Goal: Task Accomplishment & Management: Complete application form

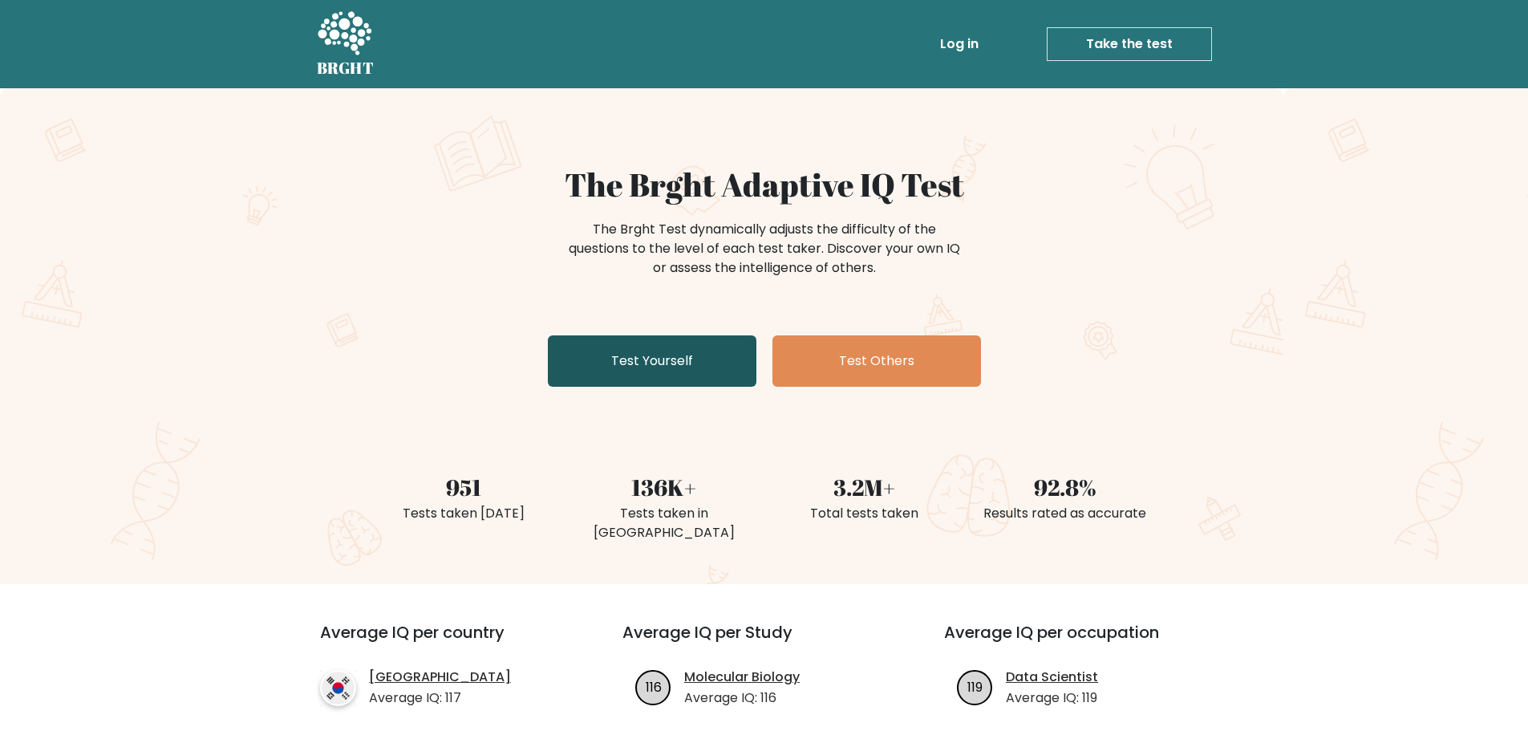
click at [696, 371] on link "Test Yourself" at bounding box center [652, 360] width 209 height 51
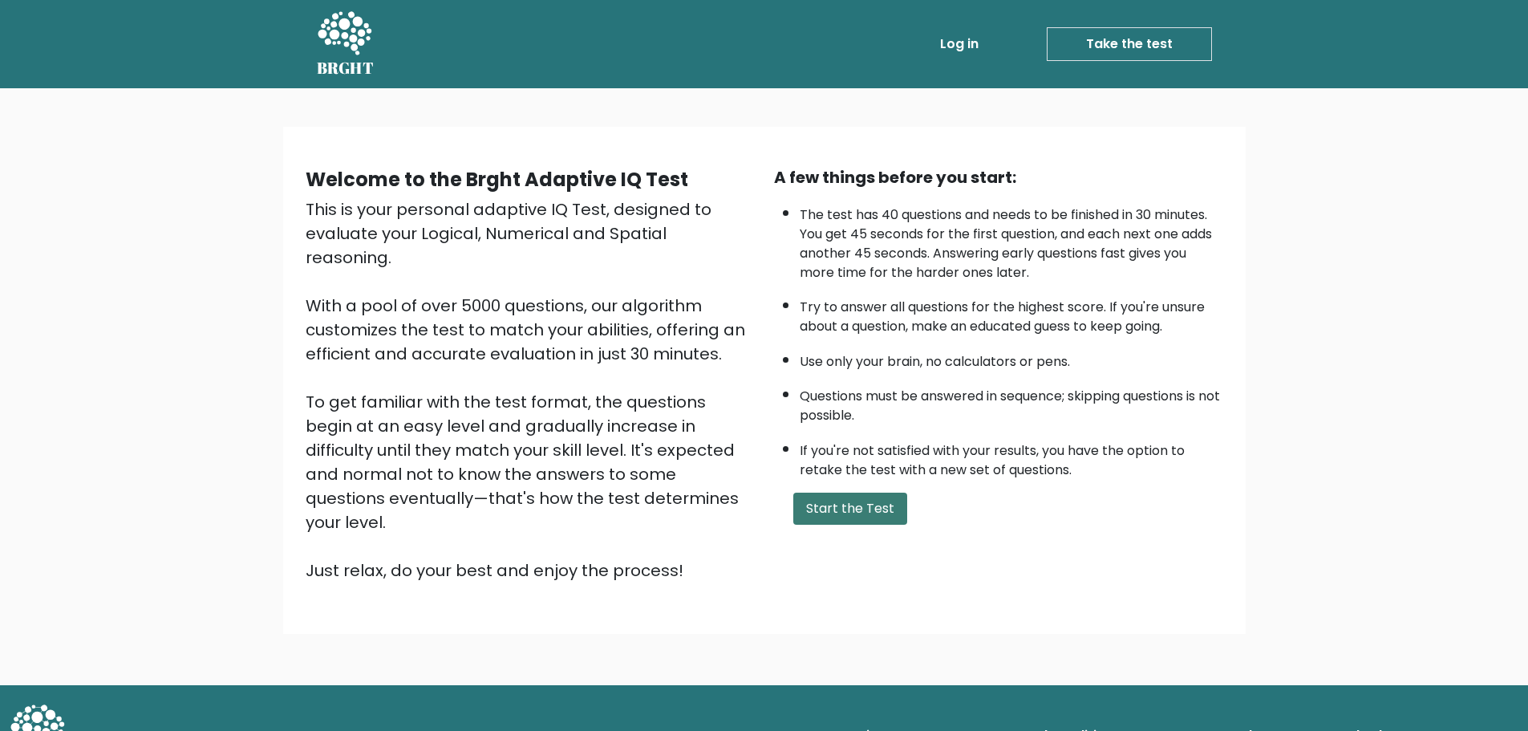
click at [857, 515] on button "Start the Test" at bounding box center [851, 509] width 114 height 32
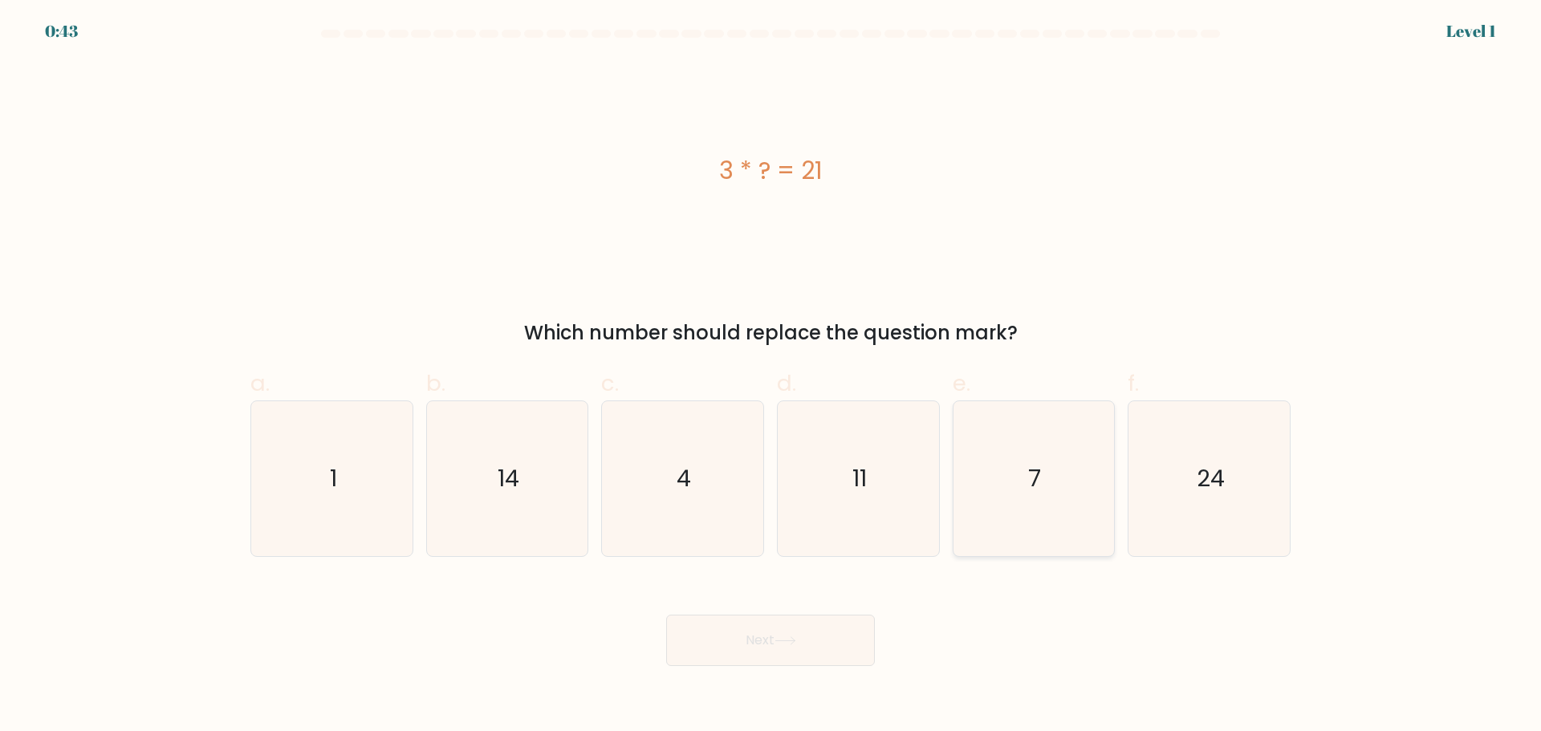
click at [1040, 504] on icon "7" at bounding box center [1033, 478] width 155 height 155
click at [771, 376] on input "e. 7" at bounding box center [770, 371] width 1 height 10
radio input "true"
click at [824, 639] on button "Next" at bounding box center [770, 640] width 209 height 51
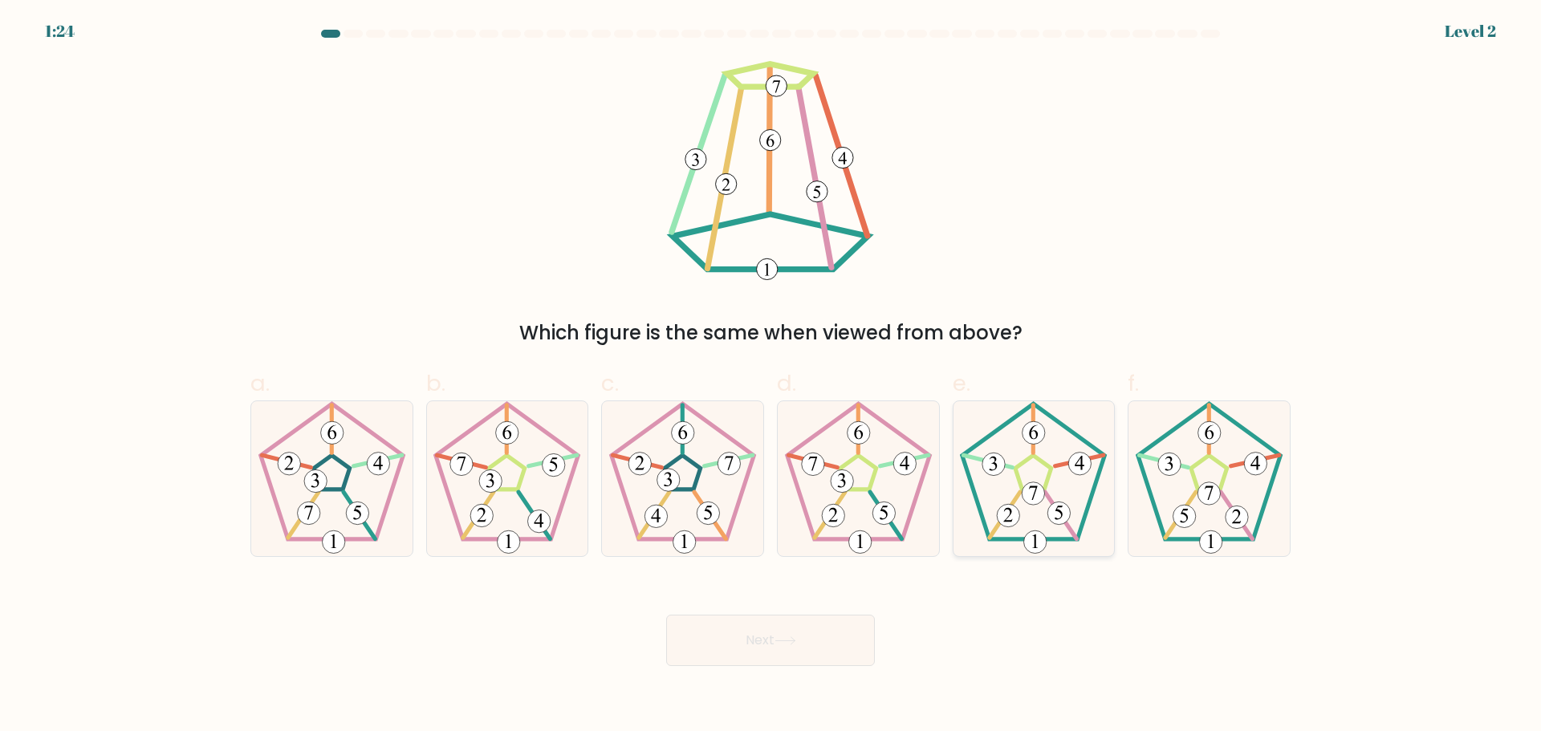
click at [1042, 527] on icon at bounding box center [1033, 478] width 155 height 155
click at [771, 376] on input "e." at bounding box center [770, 371] width 1 height 10
radio input "true"
click at [754, 635] on button "Next" at bounding box center [770, 640] width 209 height 51
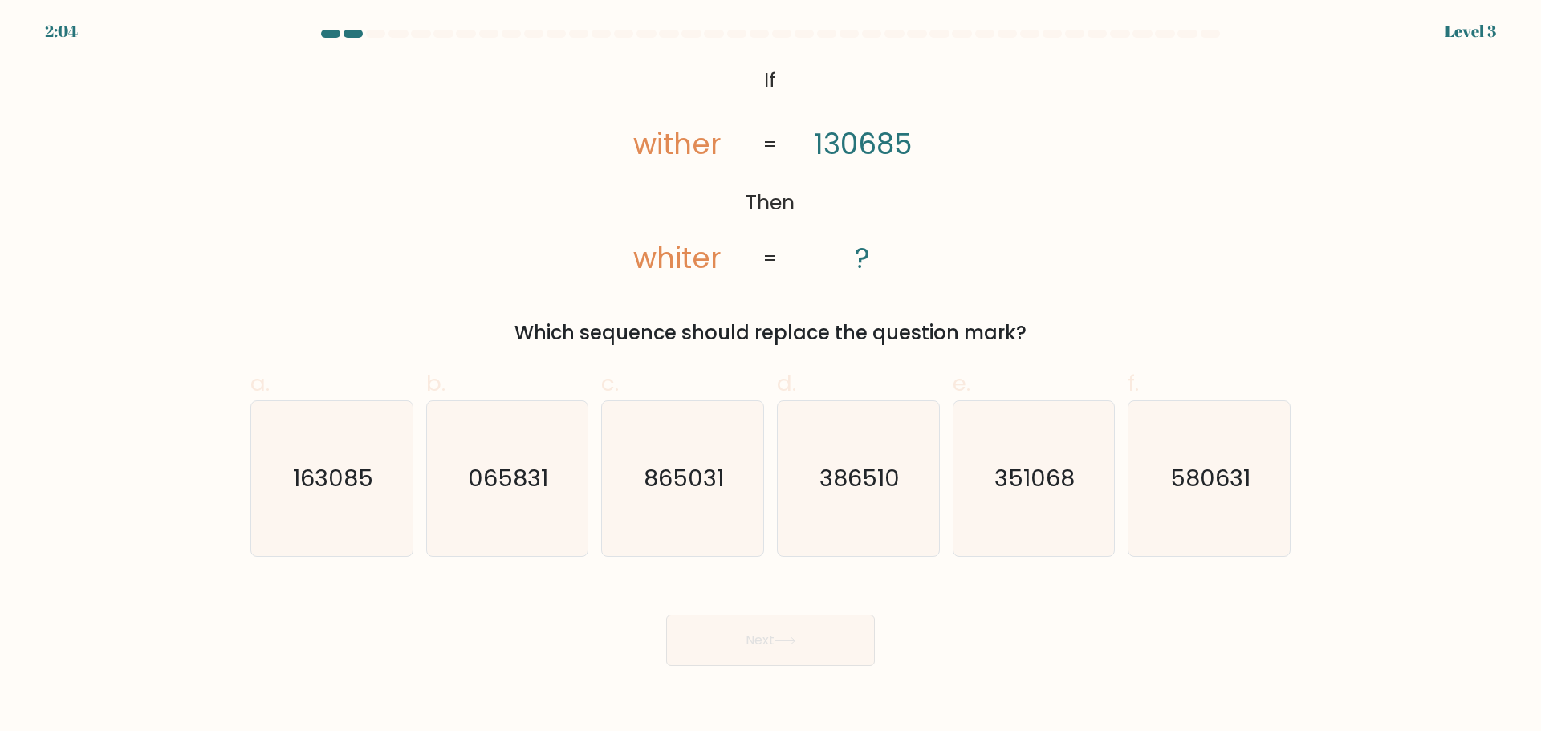
drag, startPoint x: 643, startPoint y: 140, endPoint x: 693, endPoint y: 140, distance: 50.5
click at [648, 140] on tspan "wither" at bounding box center [678, 144] width 88 height 39
drag, startPoint x: 814, startPoint y: 139, endPoint x: 844, endPoint y: 137, distance: 30.5
click at [833, 137] on icon "@import url('[URL][DOMAIN_NAME]); If Then wither whiter 130685 ? = =" at bounding box center [770, 170] width 356 height 219
click at [841, 143] on tspan "130685" at bounding box center [863, 144] width 98 height 39
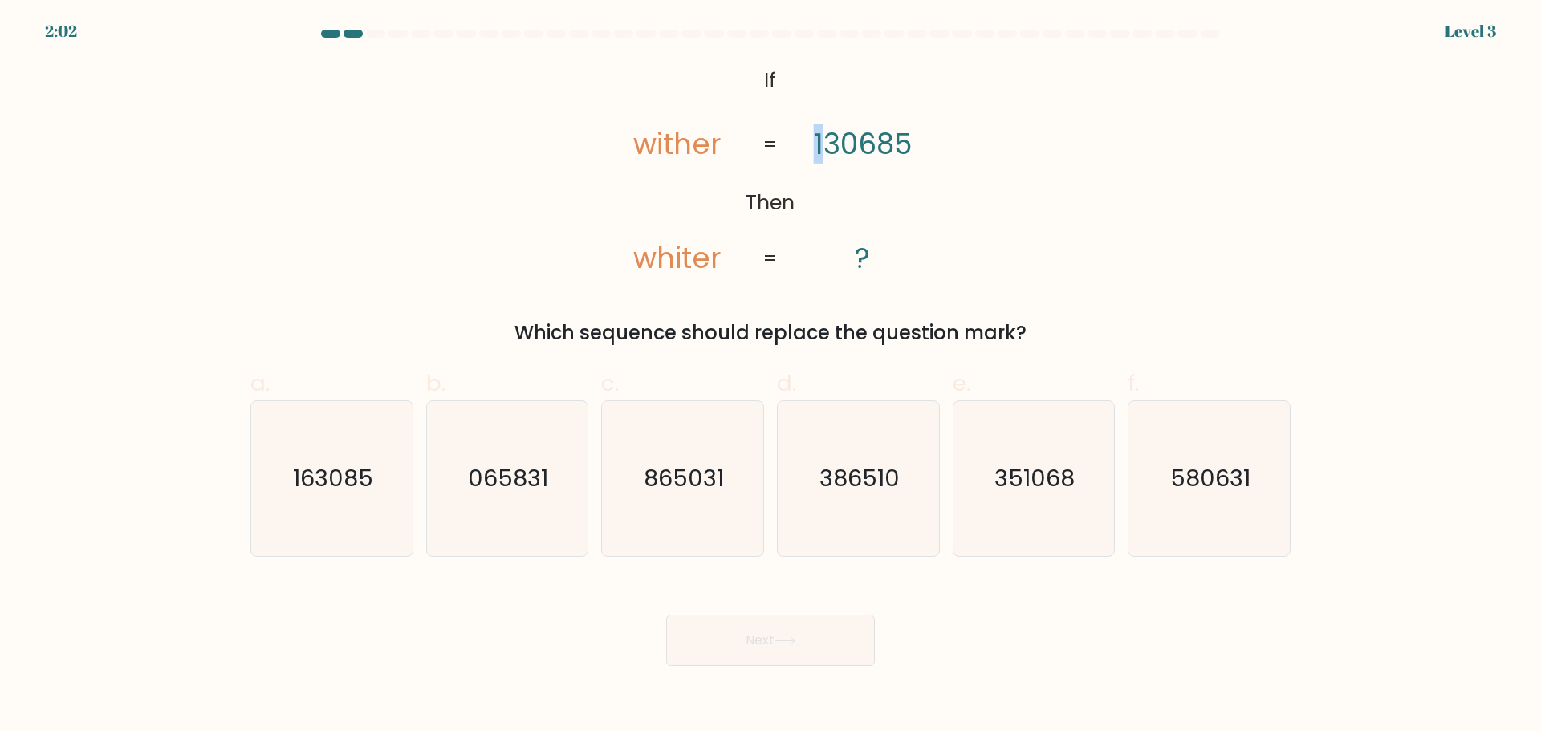
click at [816, 144] on tspan "130685" at bounding box center [863, 144] width 98 height 39
click at [868, 142] on tspan "130685" at bounding box center [863, 144] width 98 height 39
drag, startPoint x: 829, startPoint y: 142, endPoint x: 818, endPoint y: 142, distance: 11.2
click at [818, 142] on tspan "130685" at bounding box center [863, 144] width 98 height 39
click at [831, 144] on tspan "130685" at bounding box center [863, 144] width 98 height 39
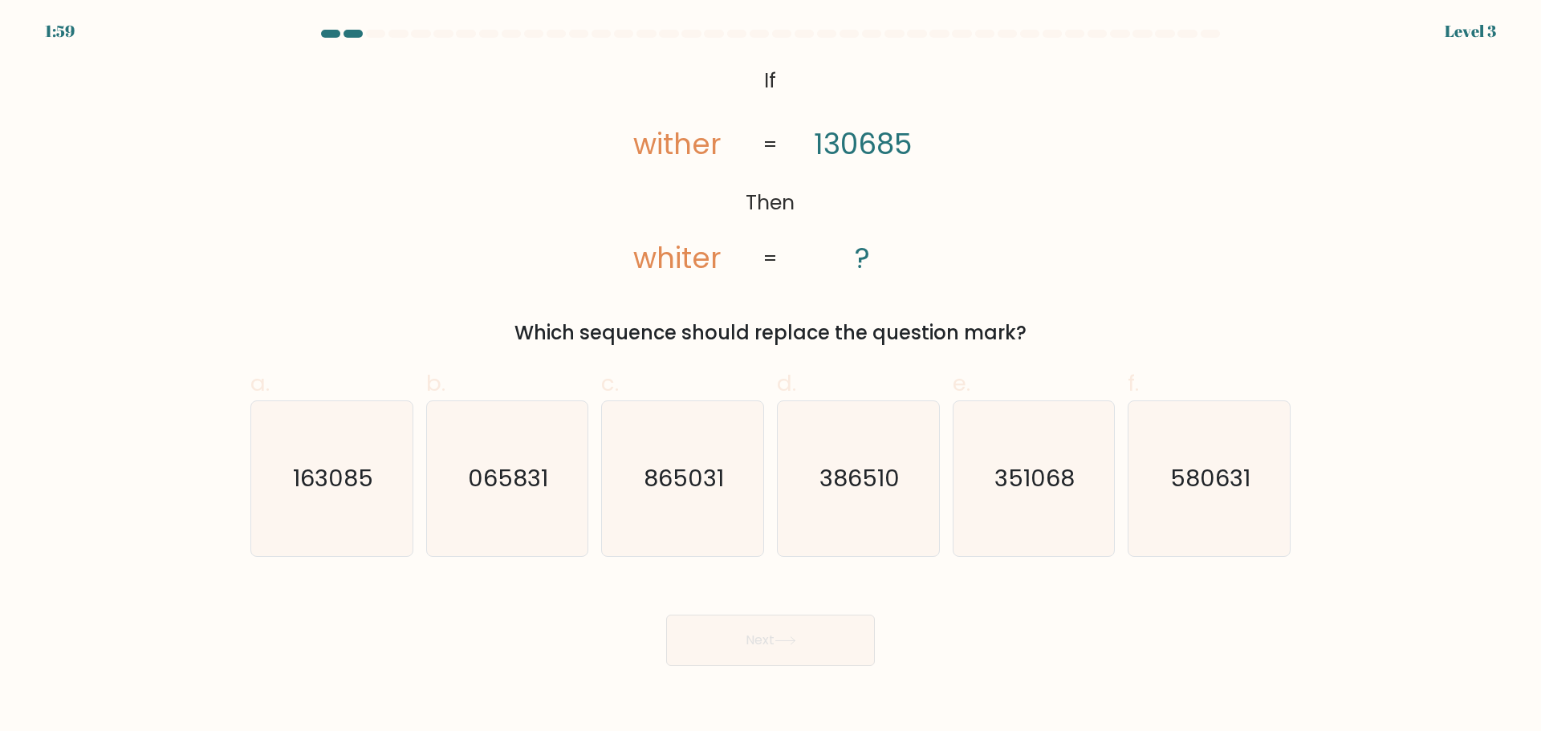
click at [859, 147] on tspan "130685" at bounding box center [863, 144] width 98 height 39
click at [314, 518] on icon "163085" at bounding box center [331, 478] width 155 height 155
click at [770, 376] on input "a. 163085" at bounding box center [770, 371] width 1 height 10
radio input "true"
click at [764, 640] on button "Next" at bounding box center [770, 640] width 209 height 51
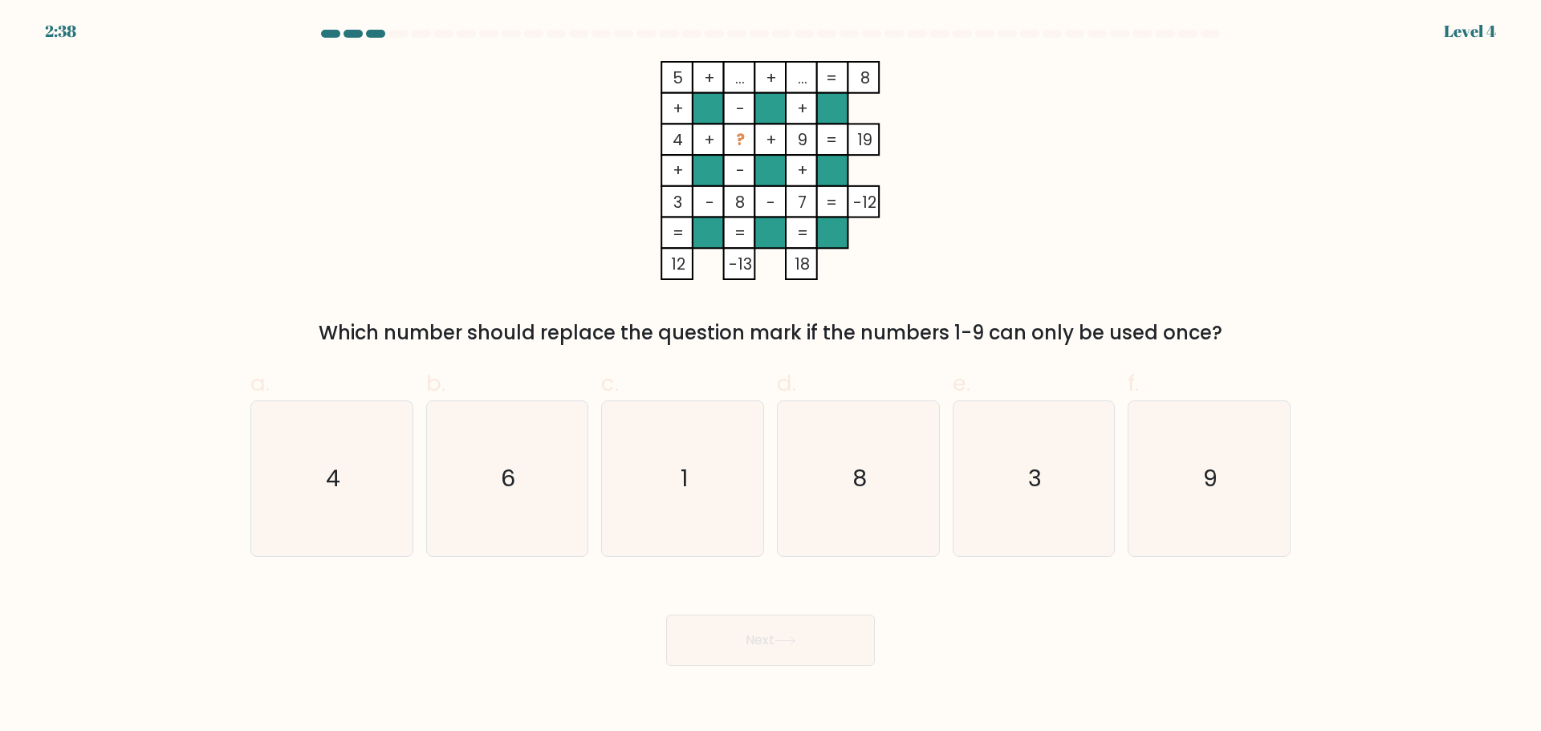
drag, startPoint x: 517, startPoint y: 505, endPoint x: 616, endPoint y: 566, distance: 116.7
click at [519, 505] on icon "6" at bounding box center [506, 478] width 155 height 155
click at [770, 376] on input "b. 6" at bounding box center [770, 371] width 1 height 10
radio input "true"
click at [702, 637] on button "Next" at bounding box center [770, 640] width 209 height 51
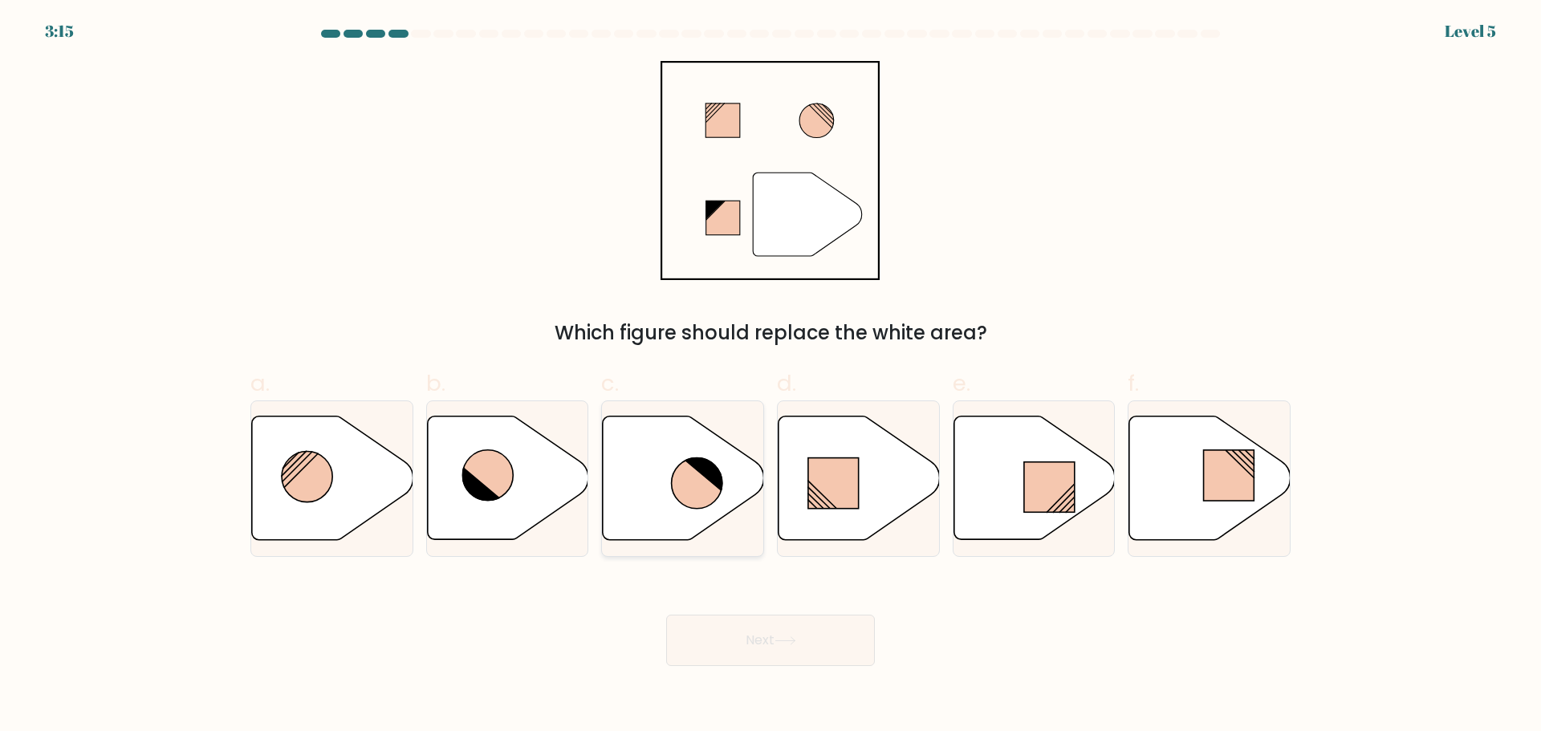
click at [674, 480] on icon at bounding box center [697, 482] width 51 height 51
click at [770, 376] on input "c." at bounding box center [770, 371] width 1 height 10
radio input "true"
click at [755, 642] on button "Next" at bounding box center [770, 640] width 209 height 51
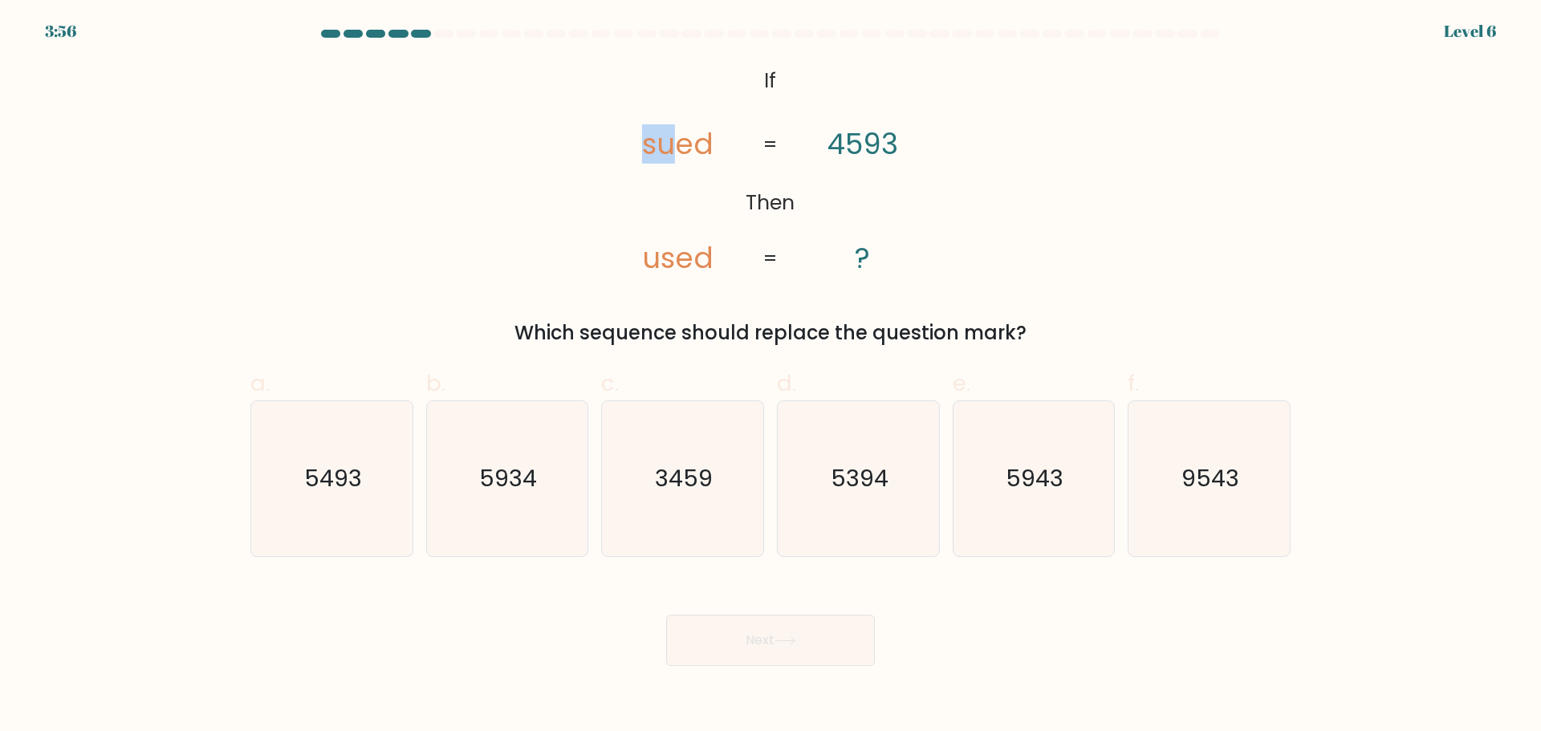
drag, startPoint x: 675, startPoint y: 140, endPoint x: 619, endPoint y: 135, distance: 56.4
click at [619, 135] on icon "@import url('[URL][DOMAIN_NAME]); If Then sued used 4593 ? = =" at bounding box center [770, 170] width 356 height 219
click at [886, 145] on tspan "4593" at bounding box center [862, 144] width 71 height 39
click at [367, 486] on icon "5493" at bounding box center [331, 478] width 155 height 155
click at [770, 376] on input "a. 5493" at bounding box center [770, 371] width 1 height 10
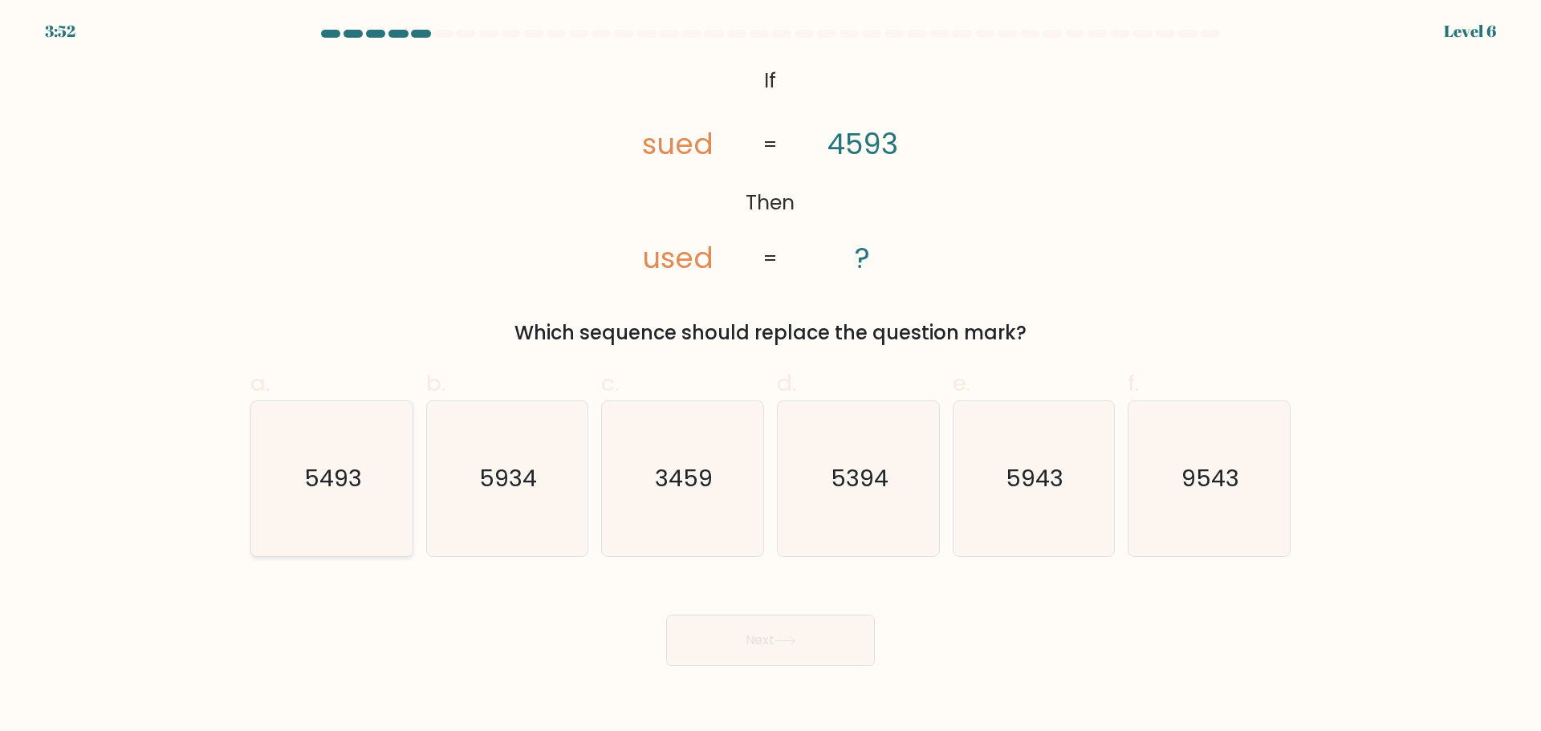
radio input "true"
click at [753, 649] on button "Next" at bounding box center [770, 640] width 209 height 51
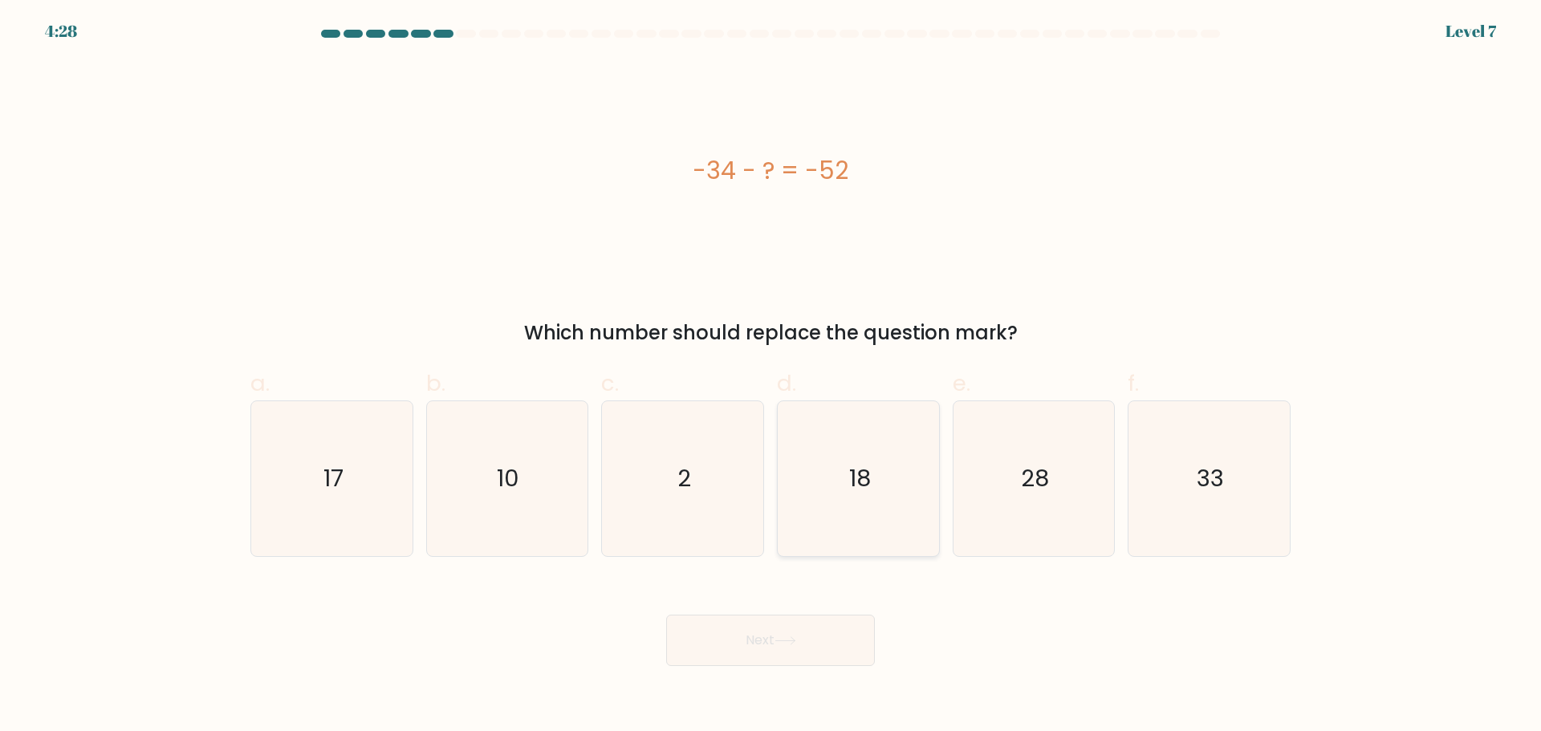
click at [863, 476] on text "18" at bounding box center [860, 478] width 22 height 32
click at [771, 376] on input "d. 18" at bounding box center [770, 371] width 1 height 10
radio input "true"
click at [802, 641] on button "Next" at bounding box center [770, 640] width 209 height 51
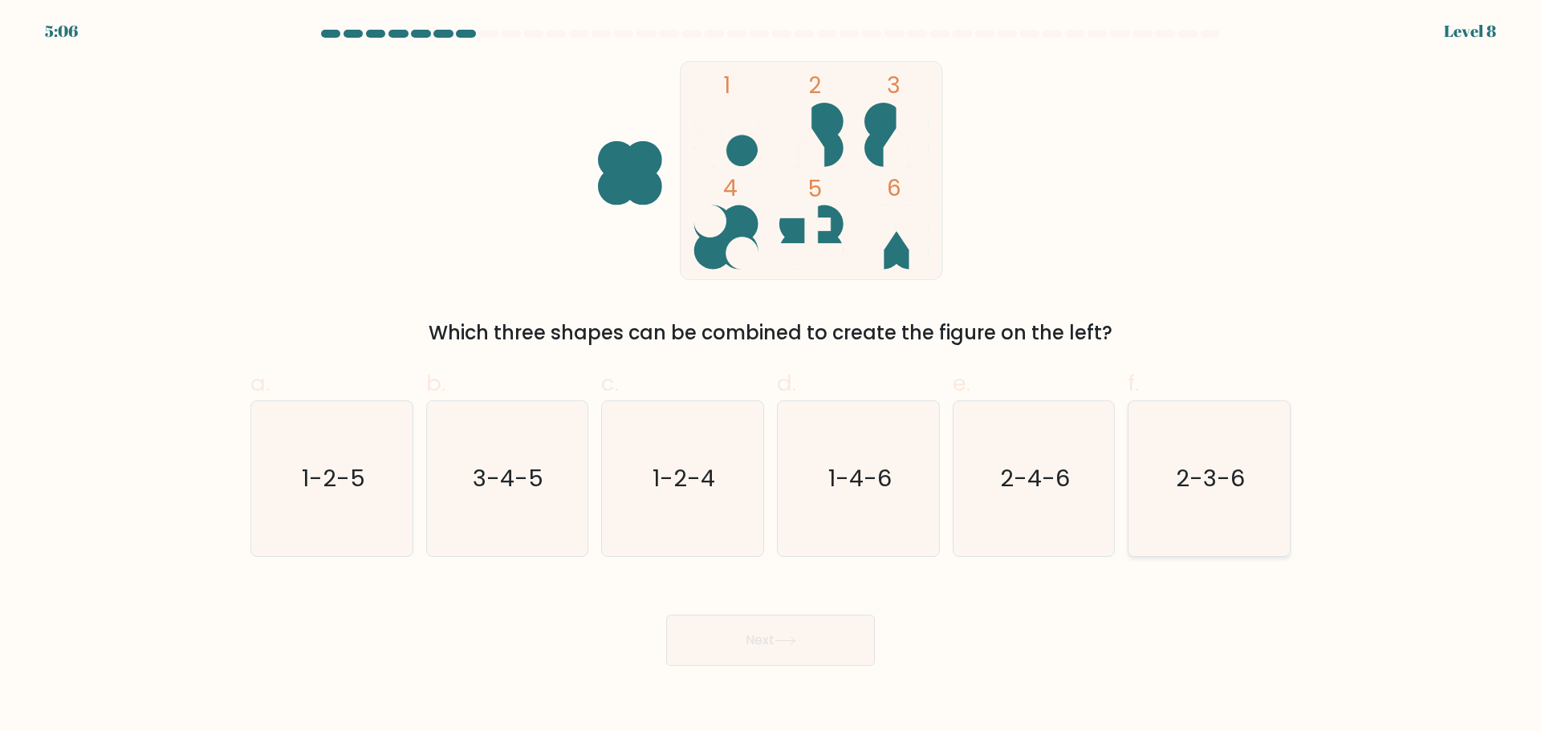
click at [1244, 517] on icon "2-3-6" at bounding box center [1208, 478] width 155 height 155
click at [771, 376] on input "f. 2-3-6" at bounding box center [770, 371] width 1 height 10
radio input "true"
click at [795, 653] on button "Next" at bounding box center [770, 640] width 209 height 51
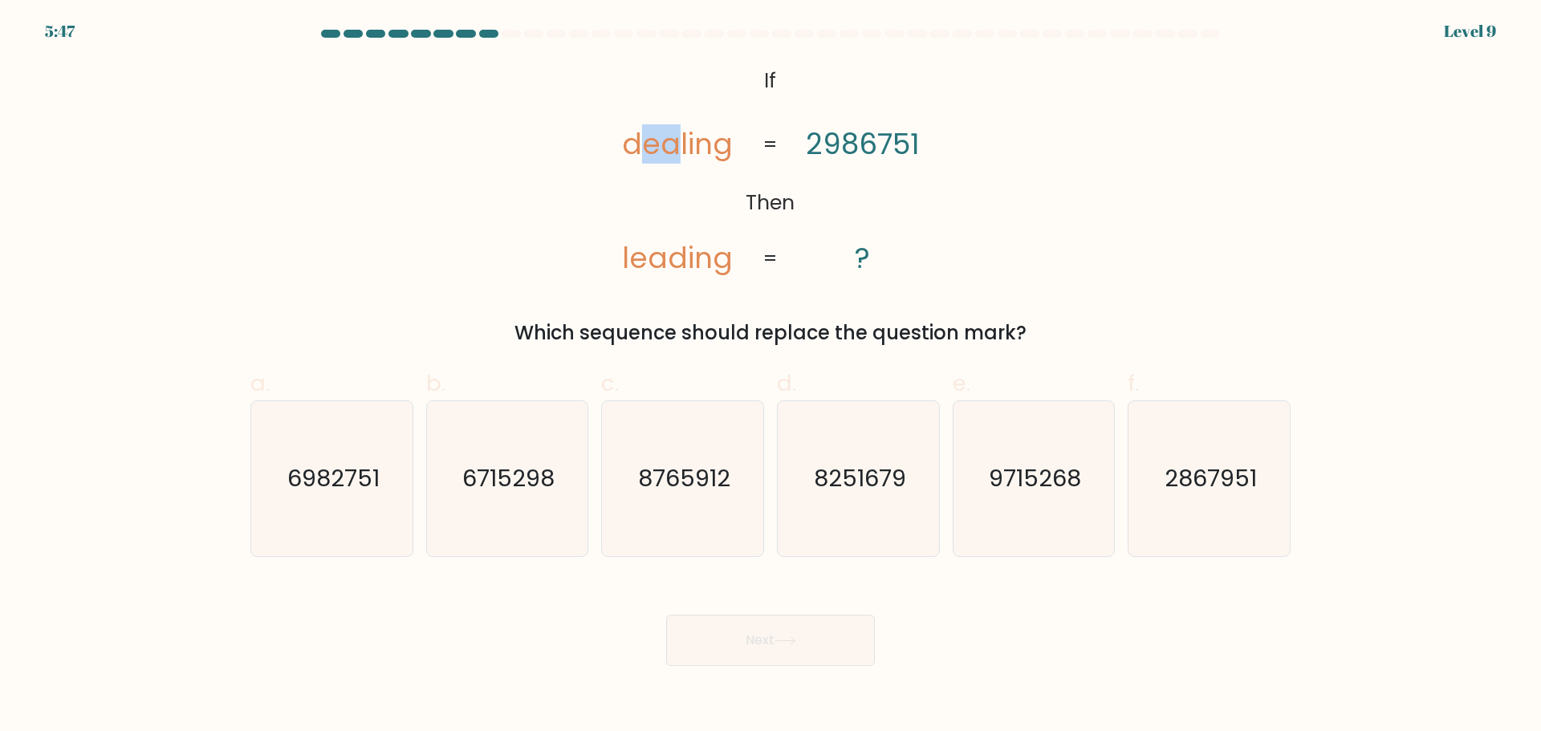
drag, startPoint x: 659, startPoint y: 143, endPoint x: 680, endPoint y: 143, distance: 20.9
click at [676, 144] on tspan "dealing" at bounding box center [678, 144] width 111 height 39
drag, startPoint x: 688, startPoint y: 143, endPoint x: 850, endPoint y: 137, distance: 161.4
click at [818, 143] on icon "@import url('[URL][DOMAIN_NAME]); If Then dealing leading 2986751 ? = =" at bounding box center [770, 170] width 356 height 219
click at [928, 128] on icon "@import url('[URL][DOMAIN_NAME]); If Then dealing leading 2986751 ? = =" at bounding box center [770, 170] width 356 height 219
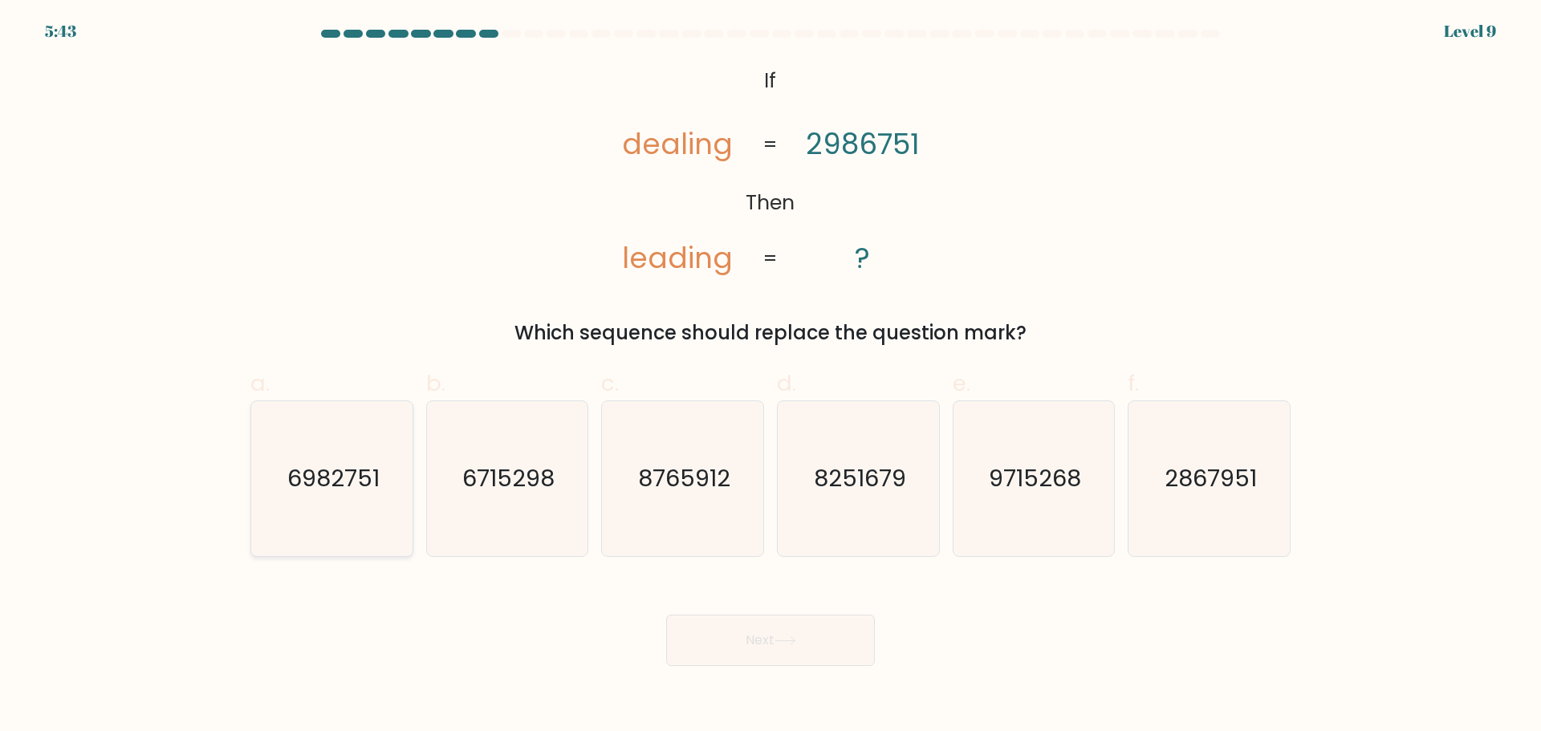
click at [364, 494] on icon "6982751" at bounding box center [331, 478] width 155 height 155
click at [770, 376] on input "a. 6982751" at bounding box center [770, 371] width 1 height 10
radio input "true"
click at [752, 654] on button "Next" at bounding box center [770, 640] width 209 height 51
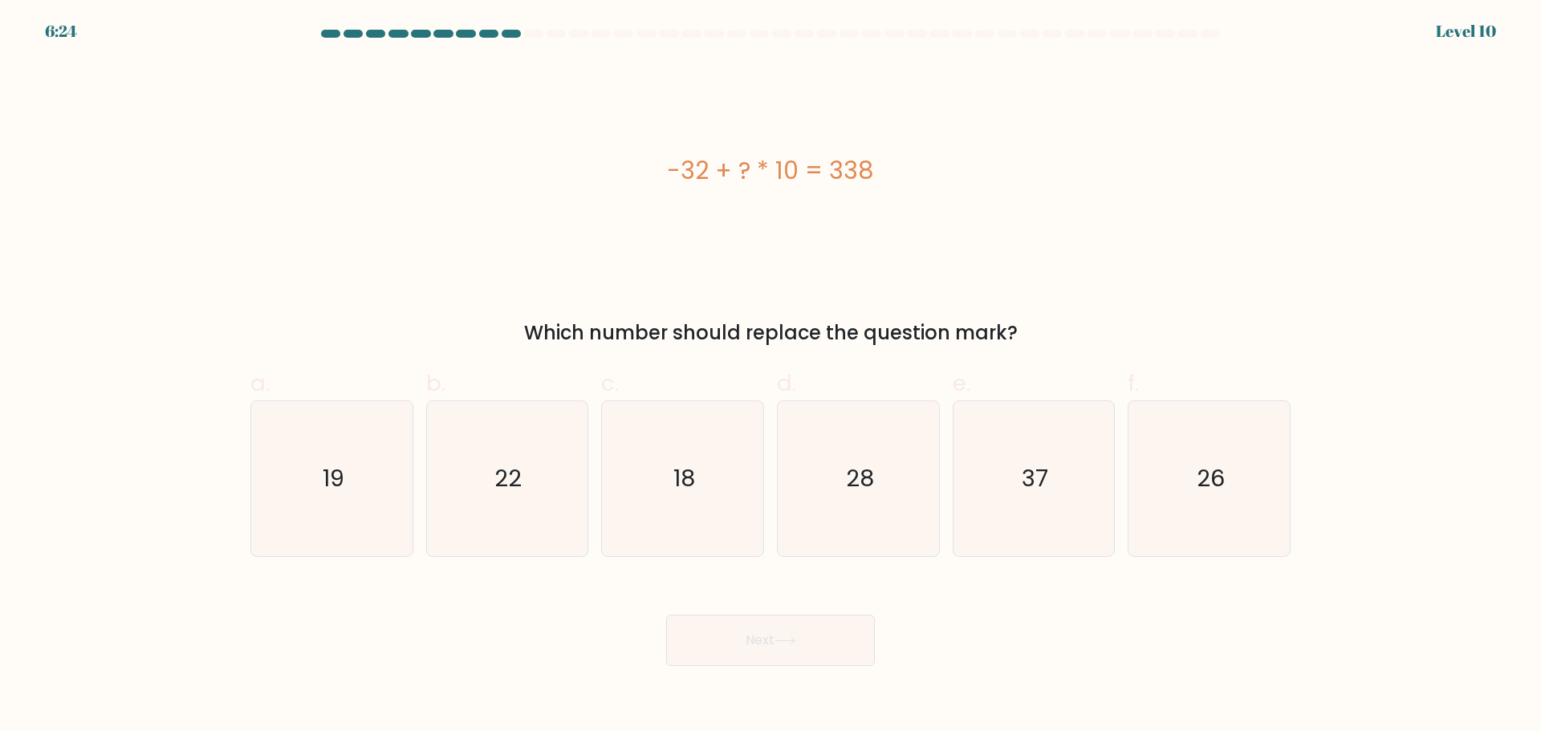
drag, startPoint x: 828, startPoint y: 170, endPoint x: 905, endPoint y: 168, distance: 77.1
click at [904, 168] on div "-32 + ? * 10 = 338" at bounding box center [770, 170] width 1040 height 36
click at [906, 168] on div "-32 + ? * 10 = 338" at bounding box center [770, 170] width 1040 height 36
drag, startPoint x: 838, startPoint y: 168, endPoint x: 876, endPoint y: 170, distance: 38.6
click at [876, 170] on div "-32 + ? * 10 = 338" at bounding box center [770, 170] width 1040 height 36
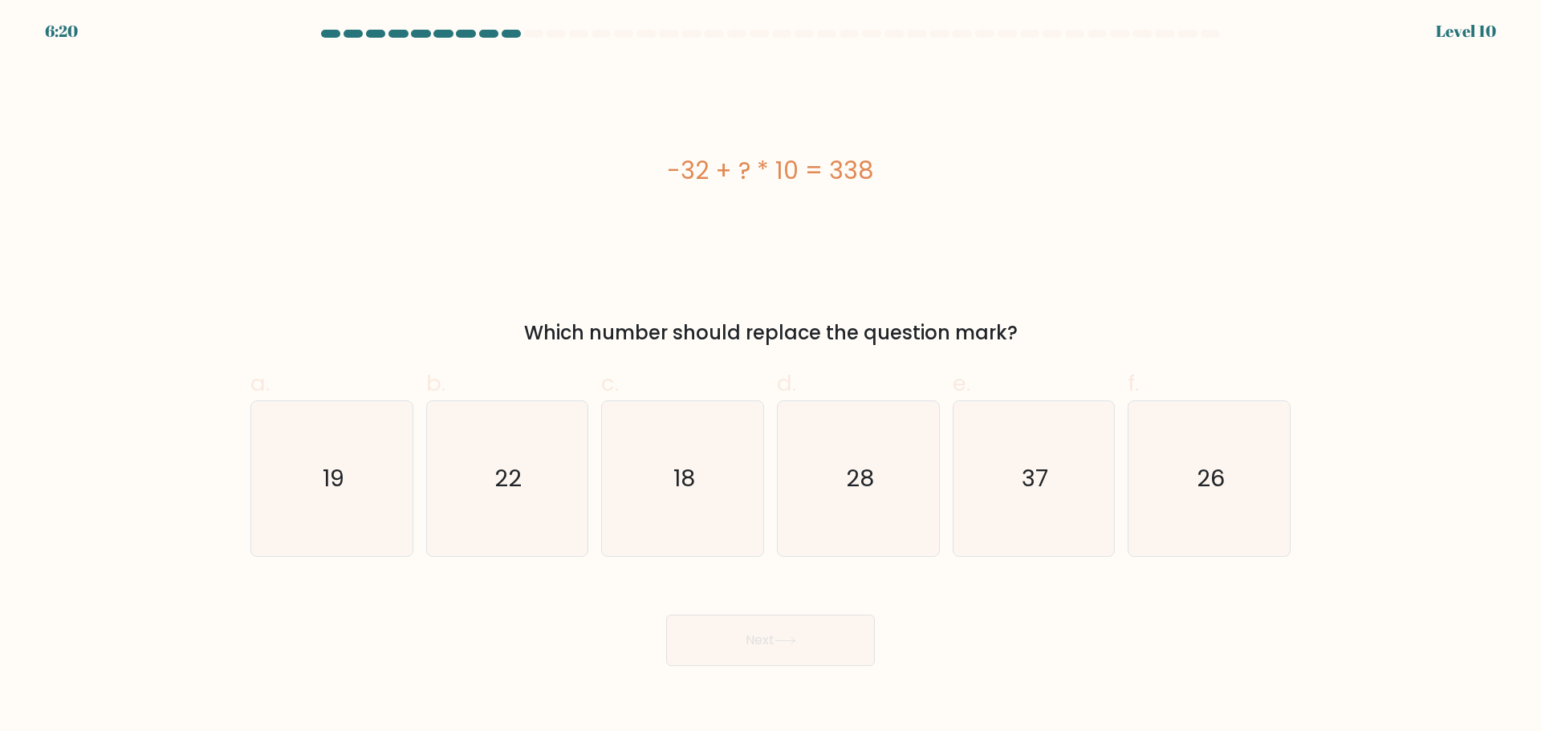
click at [876, 170] on div "-32 + ? * 10 = 338" at bounding box center [770, 170] width 1040 height 36
click at [1090, 501] on icon "37" at bounding box center [1033, 478] width 155 height 155
click at [771, 376] on input "e. 37" at bounding box center [770, 371] width 1 height 10
radio input "true"
click at [828, 632] on button "Next" at bounding box center [770, 640] width 209 height 51
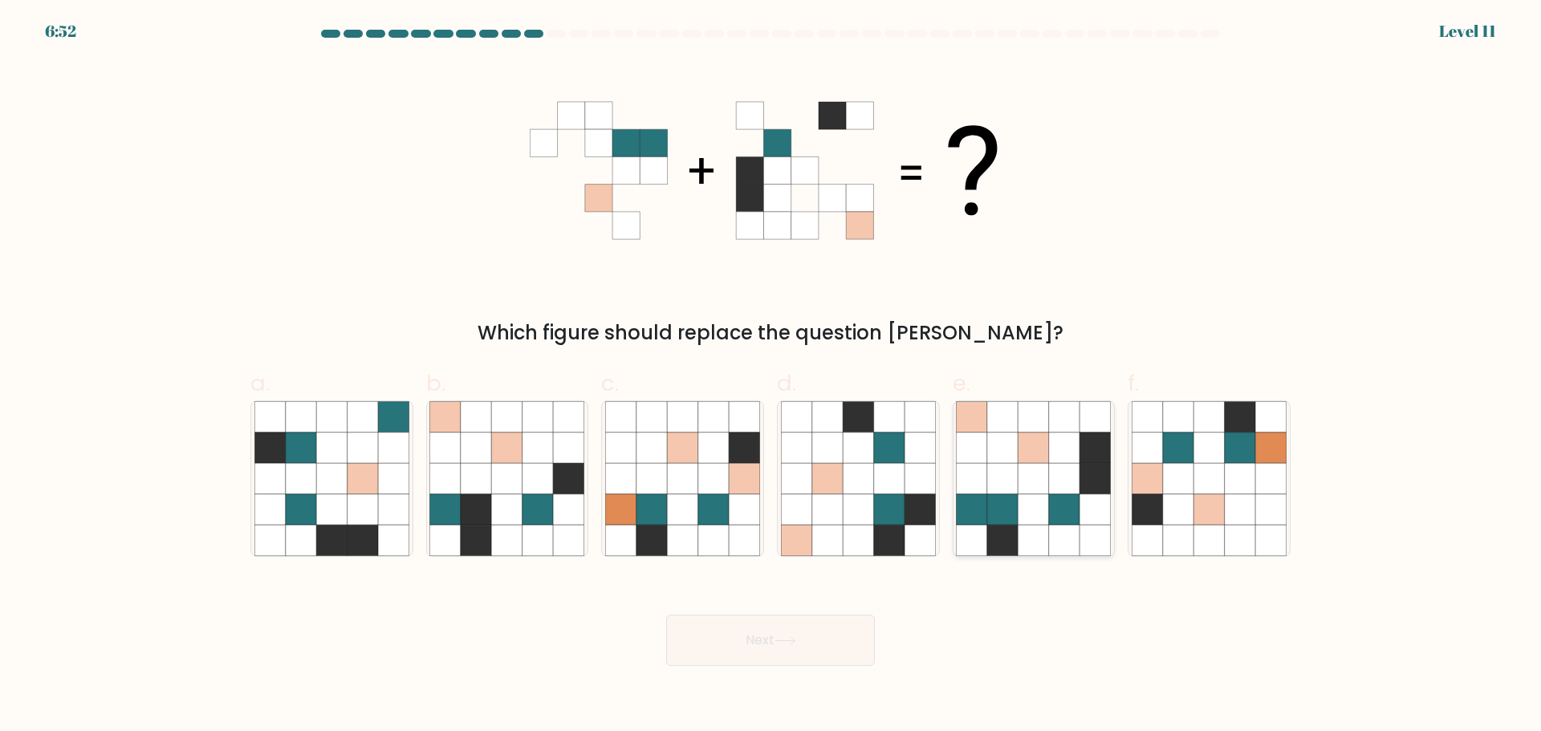
click at [1012, 505] on icon at bounding box center [1002, 508] width 30 height 30
click at [771, 376] on input "e." at bounding box center [770, 371] width 1 height 10
radio input "true"
click at [796, 636] on icon at bounding box center [785, 640] width 22 height 9
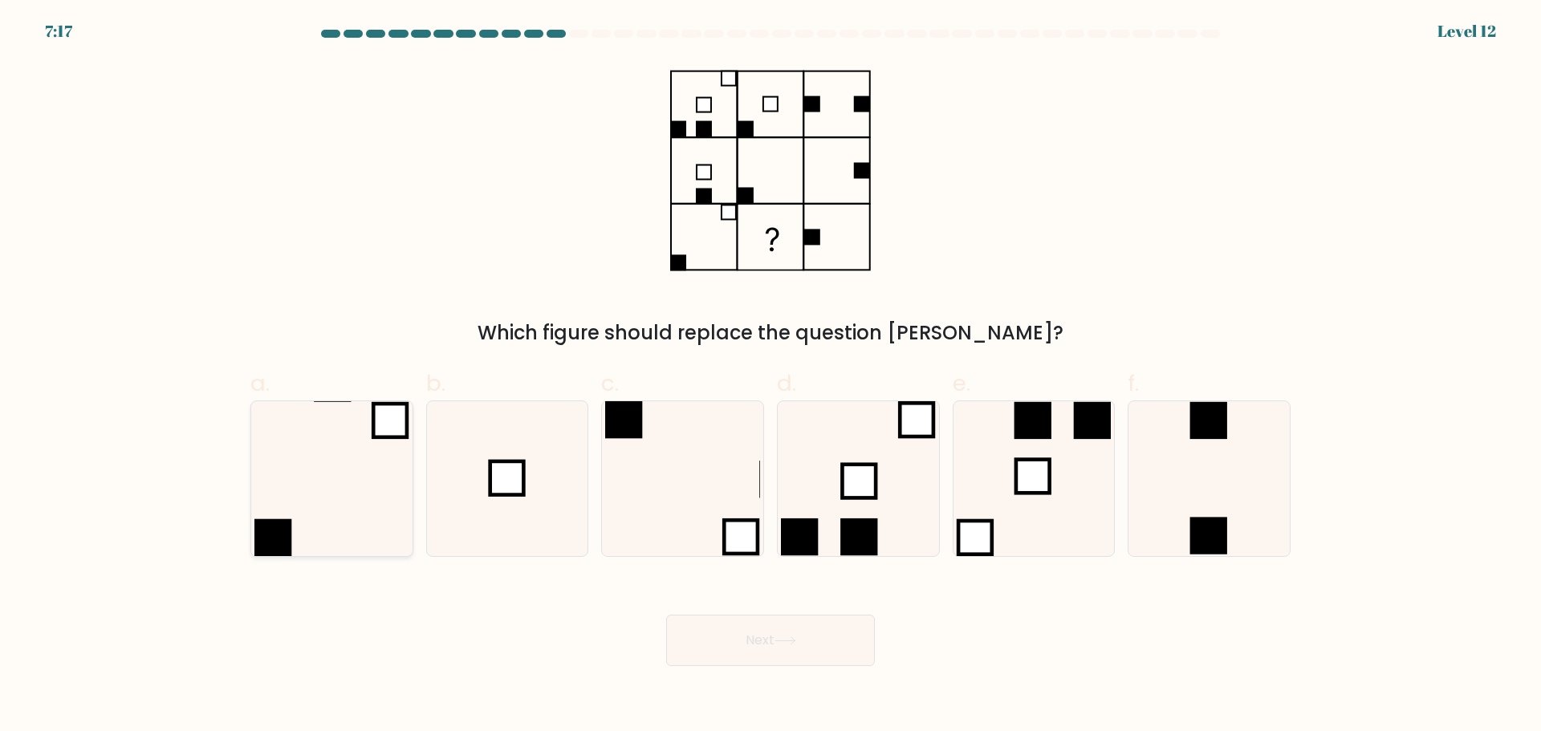
click at [293, 527] on icon at bounding box center [331, 478] width 155 height 155
click at [770, 376] on input "a." at bounding box center [770, 371] width 1 height 10
radio input "true"
click at [558, 477] on icon at bounding box center [506, 478] width 155 height 155
click at [770, 376] on input "b." at bounding box center [770, 371] width 1 height 10
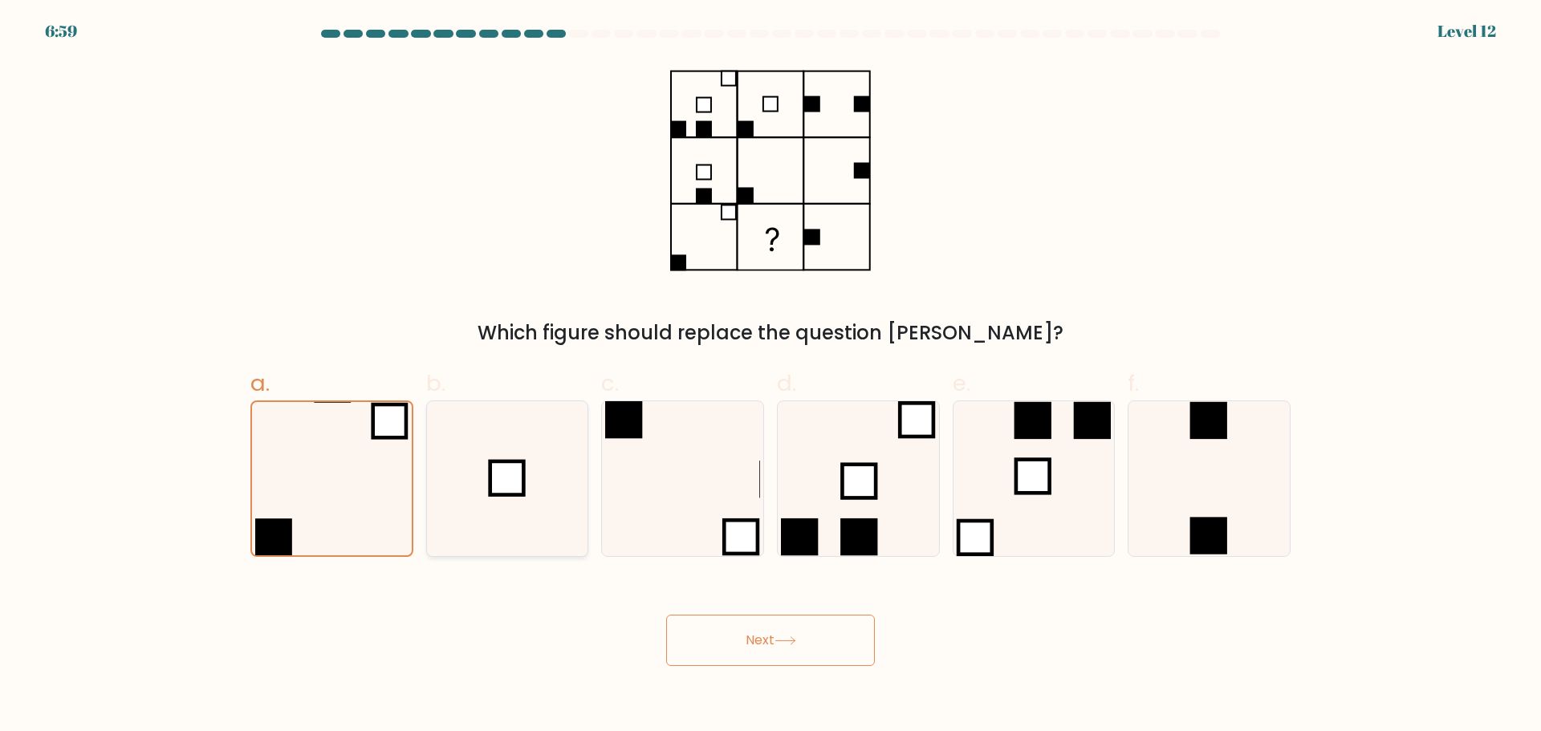
radio input "true"
click at [772, 631] on button "Next" at bounding box center [770, 640] width 209 height 51
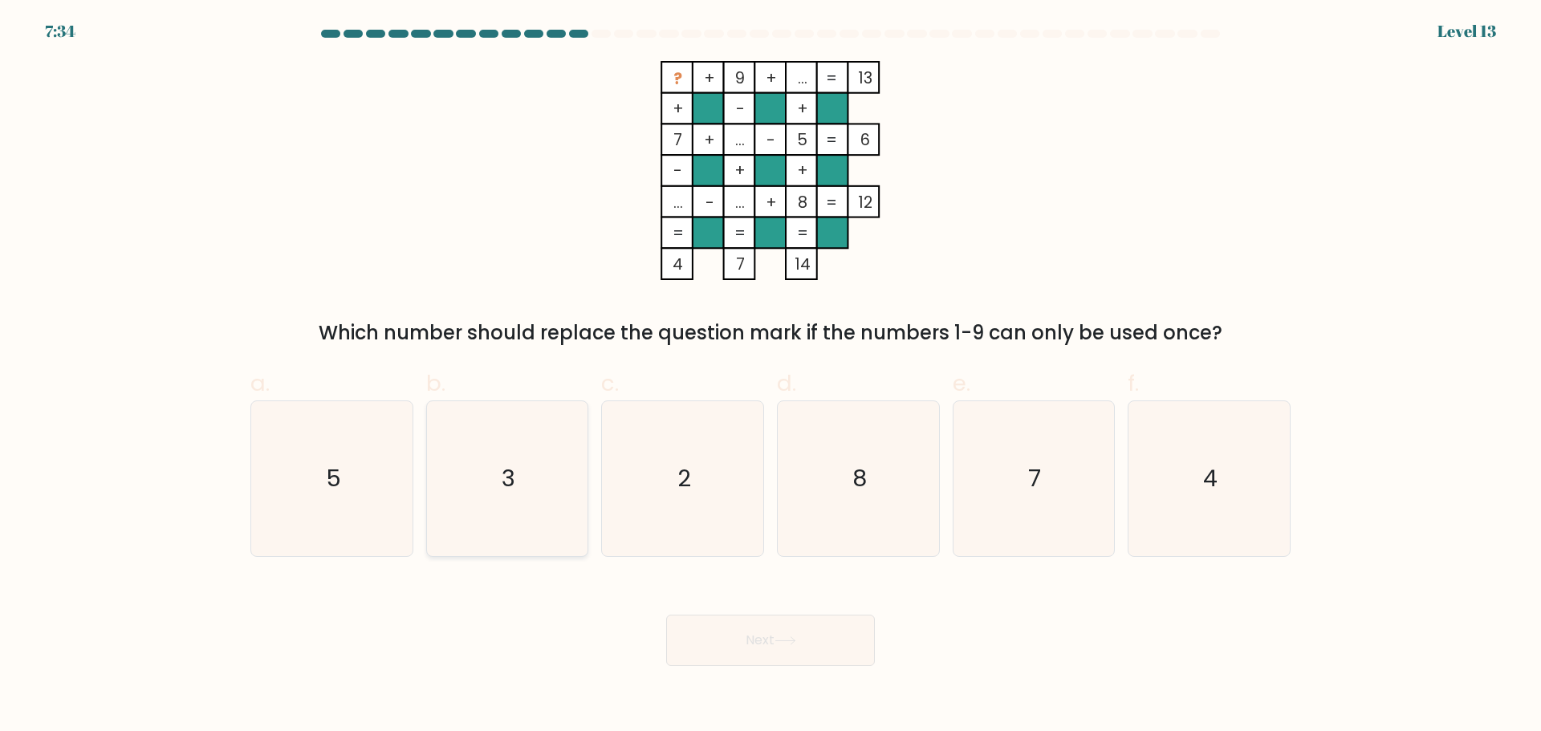
click at [508, 488] on text "3" at bounding box center [508, 478] width 14 height 32
click at [770, 376] on input "b. 3" at bounding box center [770, 371] width 1 height 10
radio input "true"
click at [766, 642] on button "Next" at bounding box center [770, 640] width 209 height 51
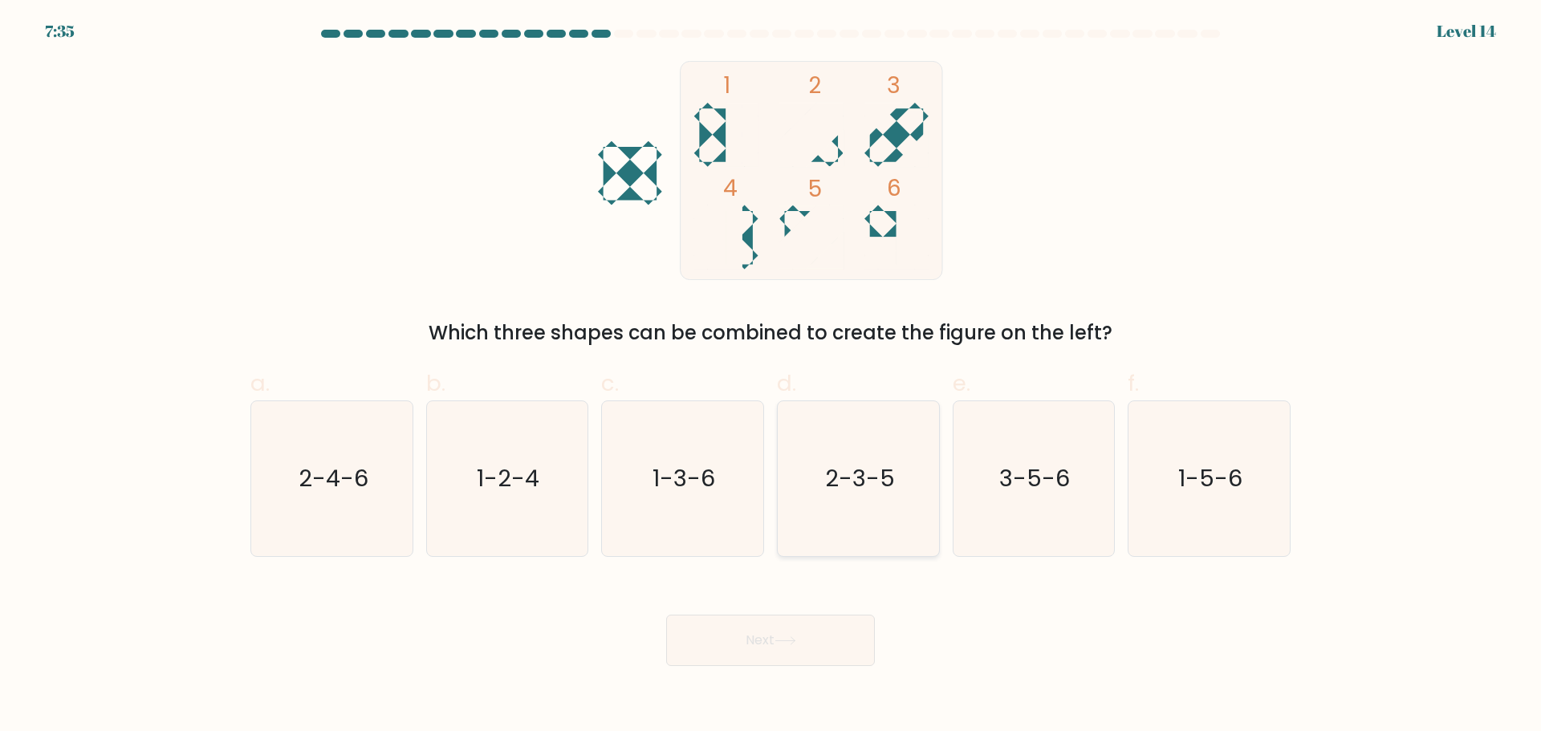
click at [846, 463] on text "2-3-5" at bounding box center [860, 478] width 70 height 32
click at [771, 376] on input "d. 2-3-5" at bounding box center [770, 371] width 1 height 10
radio input "true"
click at [787, 641] on icon at bounding box center [785, 640] width 22 height 9
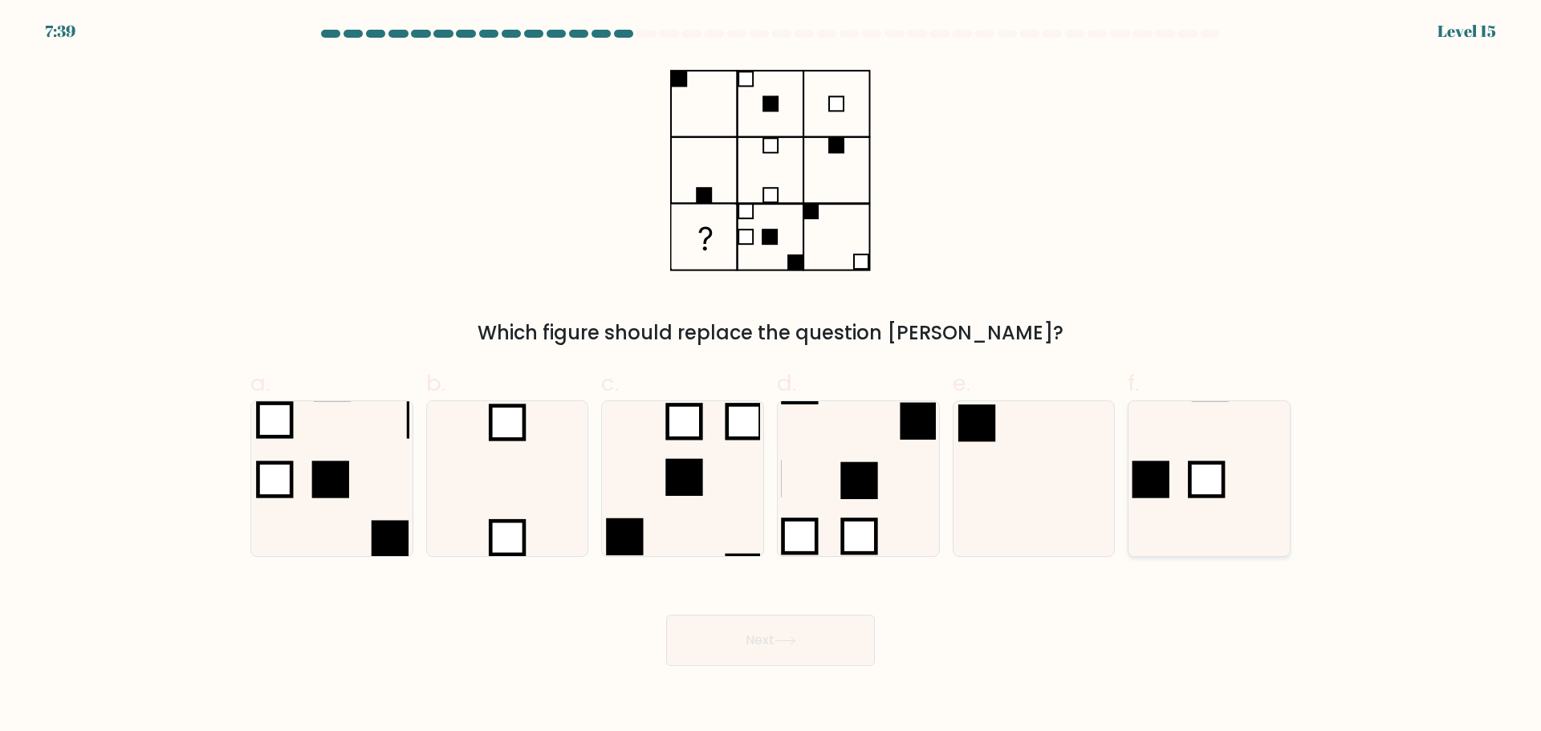
click at [1228, 499] on icon at bounding box center [1208, 478] width 155 height 155
click at [771, 376] on input "f." at bounding box center [770, 371] width 1 height 10
radio input "true"
click at [799, 635] on button "Next" at bounding box center [770, 640] width 209 height 51
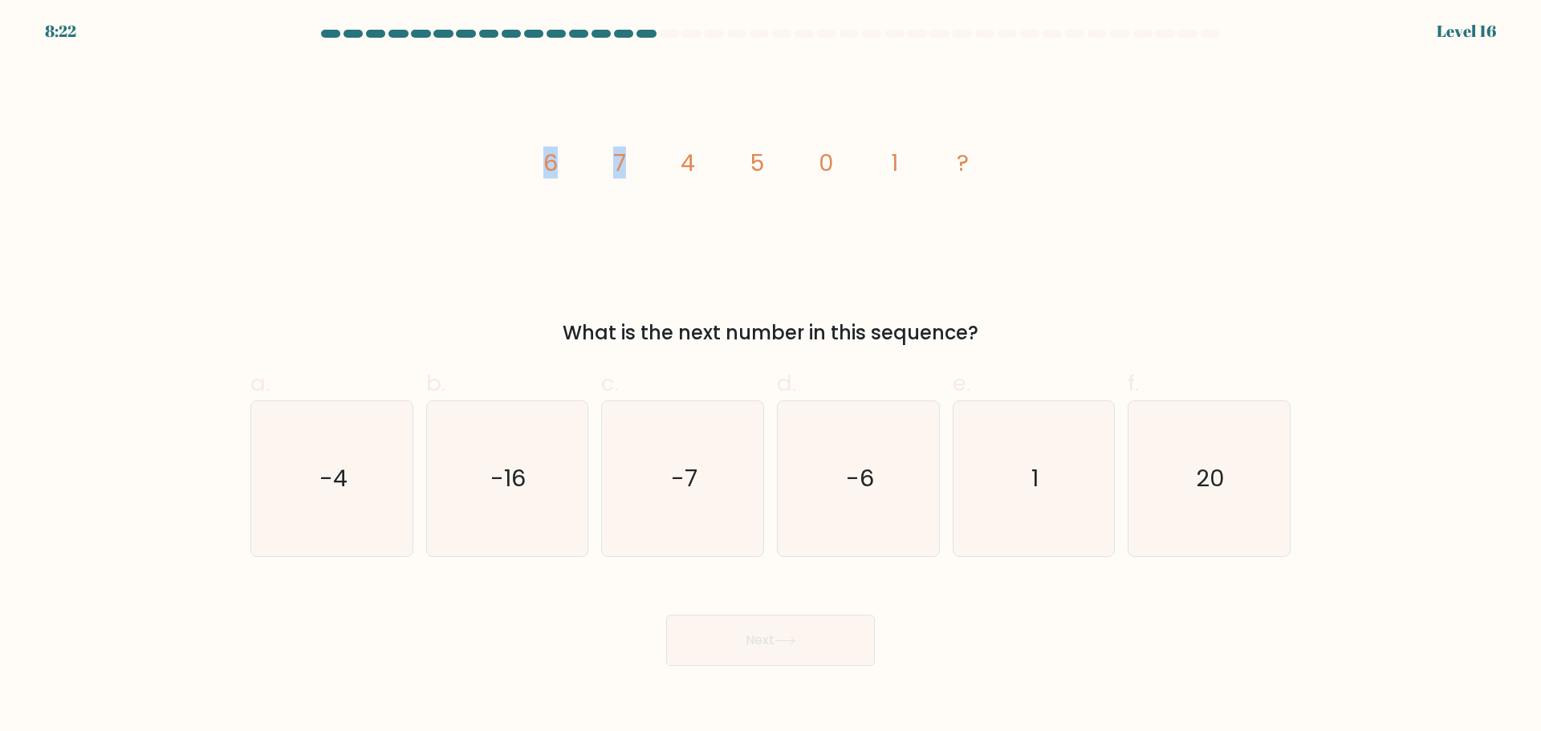
drag, startPoint x: 636, startPoint y: 161, endPoint x: 677, endPoint y: 157, distance: 41.1
click at [677, 161] on div "image/svg+xml 6 7 4 5 0 1 ? What is the next number in this sequence?" at bounding box center [770, 204] width 1059 height 286
click at [676, 156] on icon "image/svg+xml 6 7 4 5 0 1 ?" at bounding box center [770, 170] width 481 height 219
drag, startPoint x: 660, startPoint y: 157, endPoint x: 759, endPoint y: 153, distance: 99.6
click at [758, 154] on icon "image/svg+xml 6 7 4 5 0 1 ?" at bounding box center [770, 170] width 481 height 219
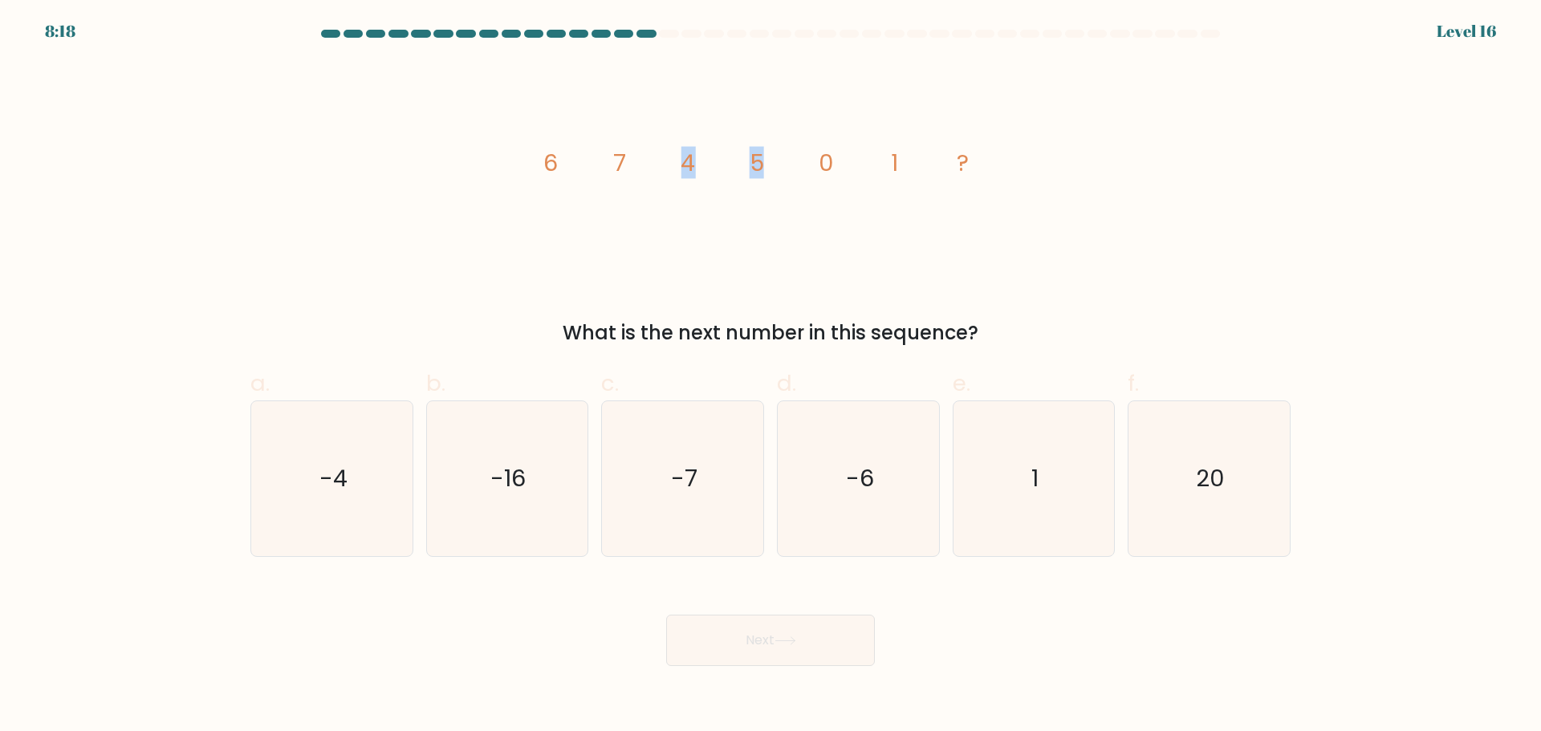
click at [760, 152] on tspan "5" at bounding box center [756, 163] width 14 height 32
click at [853, 138] on icon "image/svg+xml 6 7 4 5 0 1 ?" at bounding box center [770, 170] width 481 height 219
click at [833, 151] on tspan "0" at bounding box center [825, 163] width 14 height 32
drag, startPoint x: 810, startPoint y: 164, endPoint x: 908, endPoint y: 162, distance: 98.7
click at [908, 162] on icon "image/svg+xml 6 7 4 5 0 1 ?" at bounding box center [770, 170] width 481 height 219
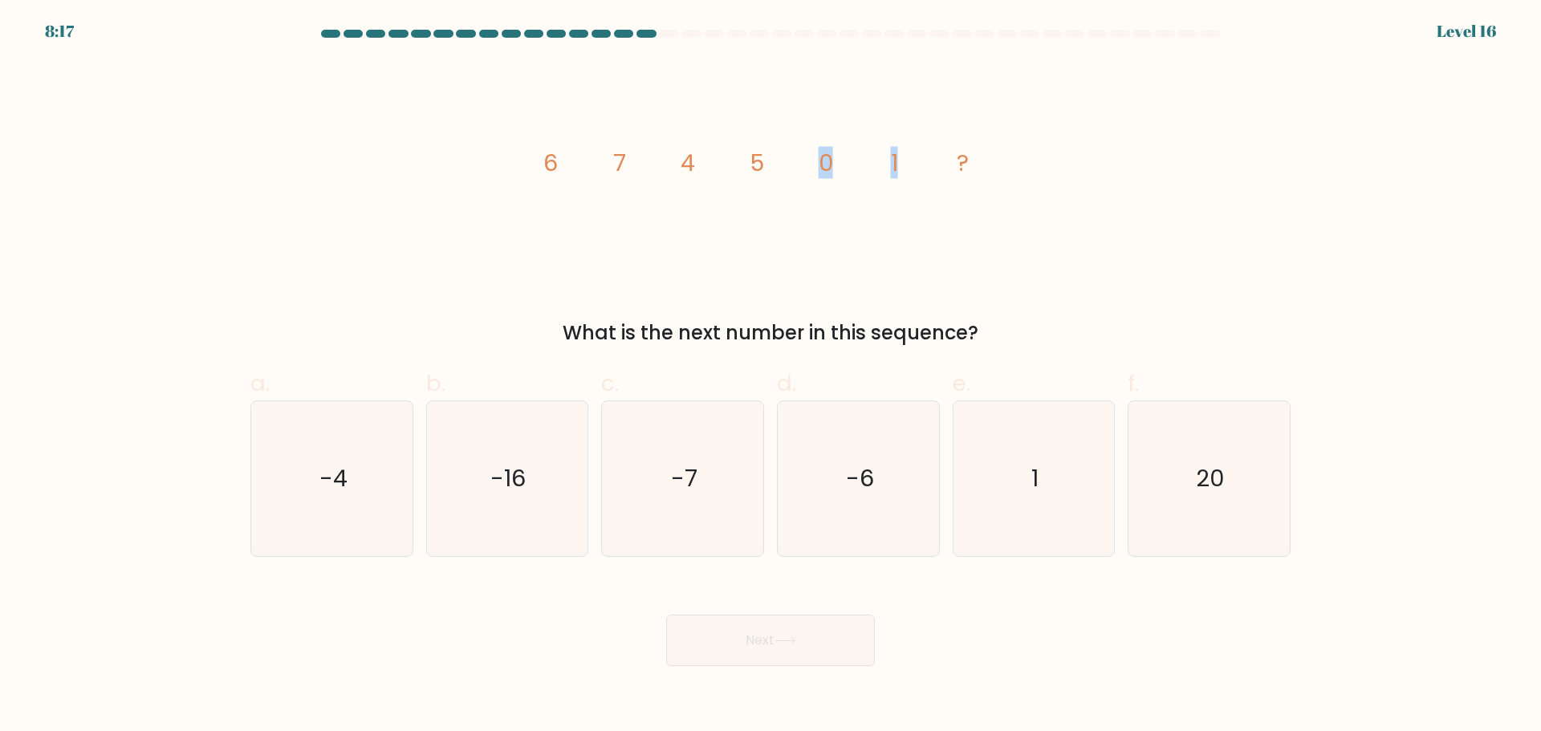
click at [904, 162] on icon "image/svg+xml 6 7 4 5 0 1 ?" at bounding box center [770, 170] width 481 height 219
drag, startPoint x: 883, startPoint y: 161, endPoint x: 969, endPoint y: 161, distance: 86.7
click at [965, 161] on icon "image/svg+xml 6 7 4 5 0 1 ?" at bounding box center [770, 170] width 481 height 219
click at [980, 164] on icon "image/svg+xml 6 7 4 5 0 1 ?" at bounding box center [770, 170] width 481 height 219
click at [871, 473] on text "-6" at bounding box center [860, 478] width 28 height 32
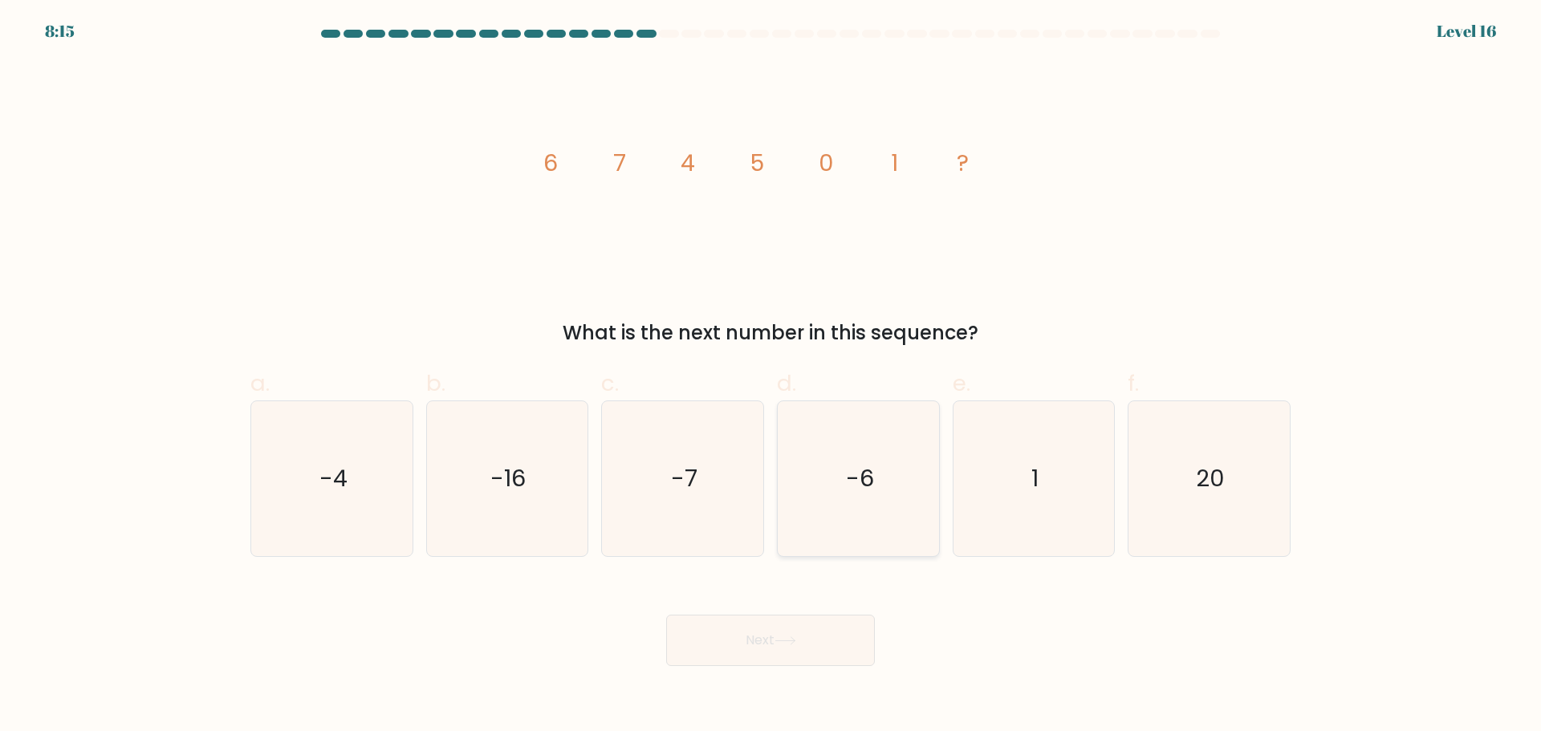
click at [771, 376] on input "d. -6" at bounding box center [770, 371] width 1 height 10
radio input "true"
click at [762, 652] on button "Next" at bounding box center [770, 640] width 209 height 51
